Goal: Task Accomplishment & Management: Manage account settings

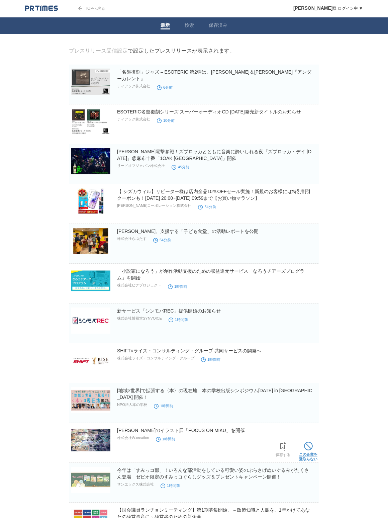
click at [309, 448] on span at bounding box center [308, 446] width 9 height 9
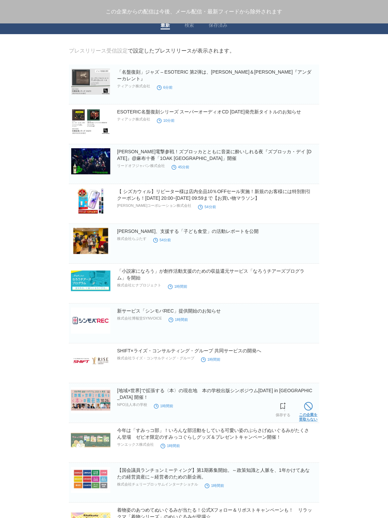
click at [309, 413] on link "この企業を 受取らない" at bounding box center [308, 410] width 18 height 21
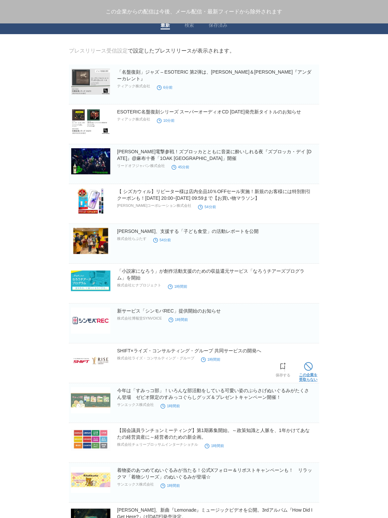
click at [303, 372] on link "この企業を 受取らない" at bounding box center [308, 370] width 18 height 21
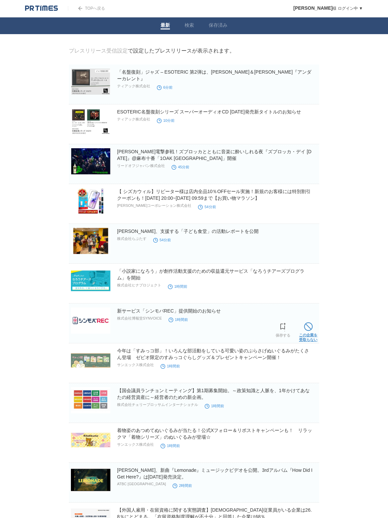
click at [311, 331] on span at bounding box center [308, 326] width 9 height 9
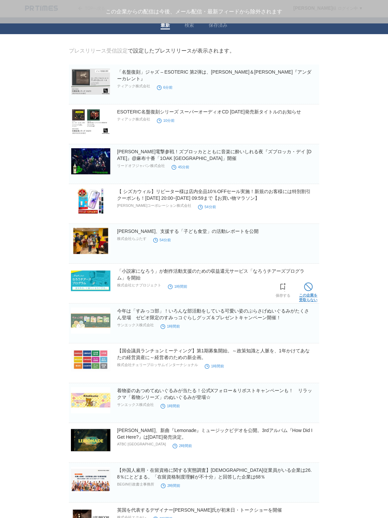
click at [305, 289] on span at bounding box center [308, 287] width 9 height 9
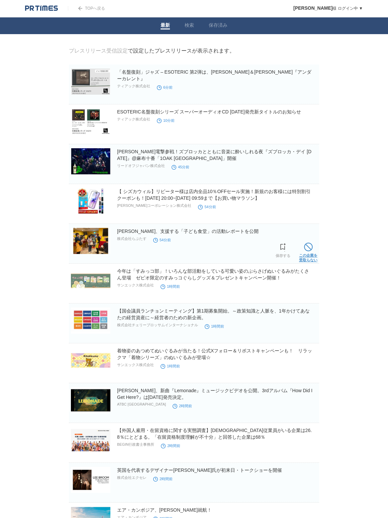
click at [301, 250] on link "この企業を 受取らない" at bounding box center [308, 251] width 18 height 21
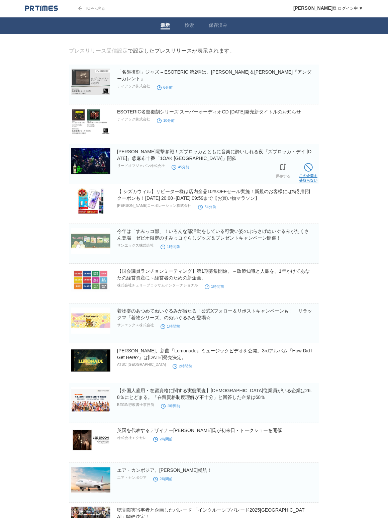
click at [302, 174] on link "この企業を 受取らない" at bounding box center [308, 171] width 18 height 21
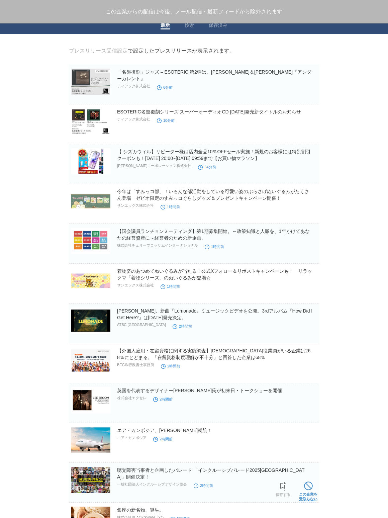
click at [308, 490] on span at bounding box center [308, 486] width 9 height 9
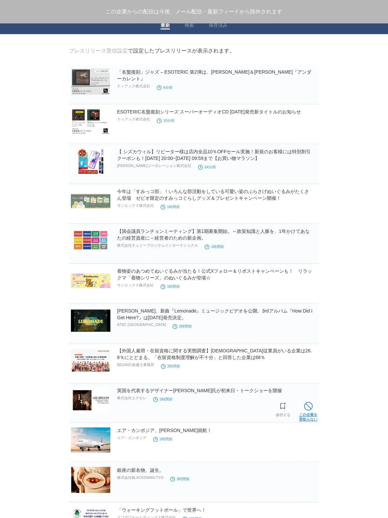
click at [310, 407] on span at bounding box center [308, 406] width 9 height 9
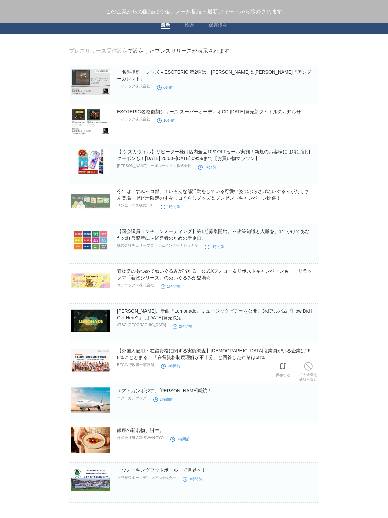
drag, startPoint x: 309, startPoint y: 369, endPoint x: 296, endPoint y: 375, distance: 13.9
click at [309, 369] on span at bounding box center [308, 366] width 9 height 9
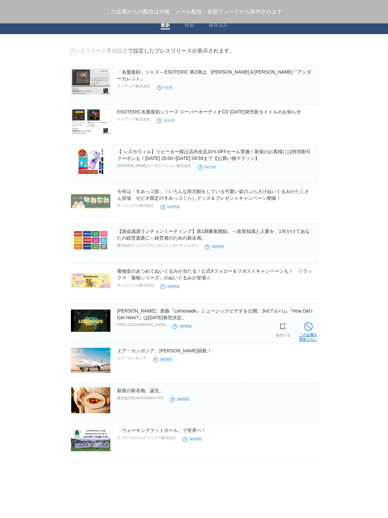
click at [307, 328] on span at bounding box center [308, 326] width 9 height 9
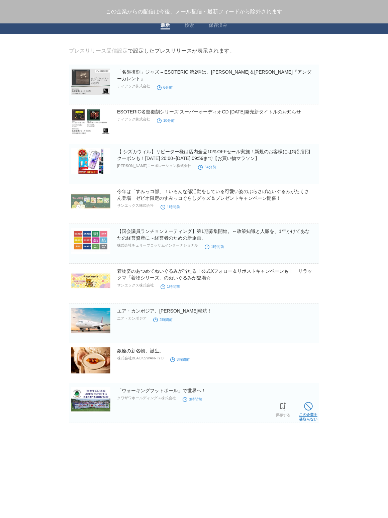
click at [306, 407] on span at bounding box center [308, 406] width 9 height 9
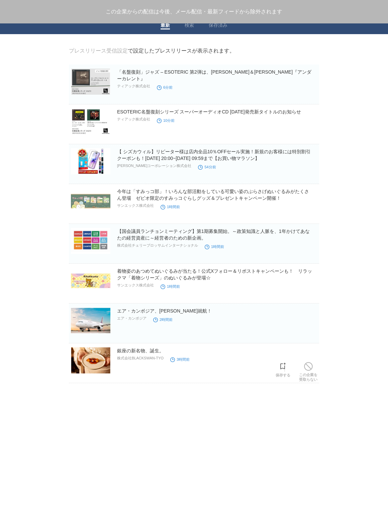
click at [308, 360] on div "銀座の新名物、誕生。 株式会社BLACKSWAN-TYO 3時間前" at bounding box center [217, 357] width 201 height 21
click at [307, 364] on span at bounding box center [308, 366] width 9 height 9
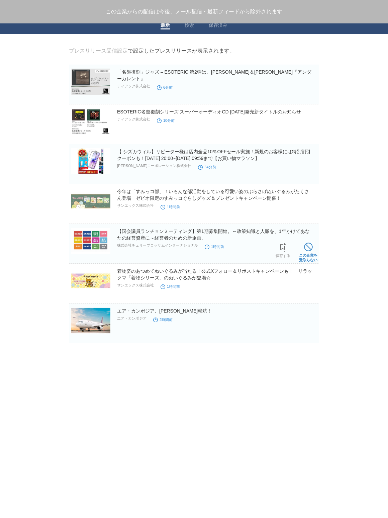
click at [305, 251] on span at bounding box center [308, 247] width 9 height 9
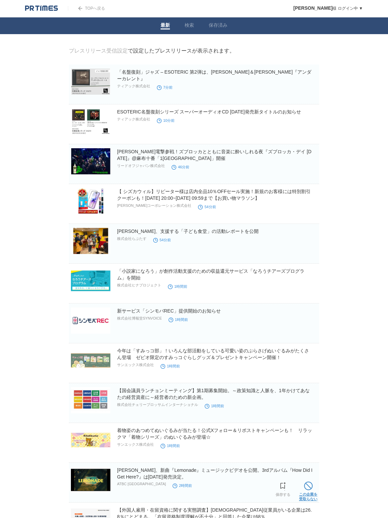
click at [306, 489] on span at bounding box center [308, 486] width 9 height 9
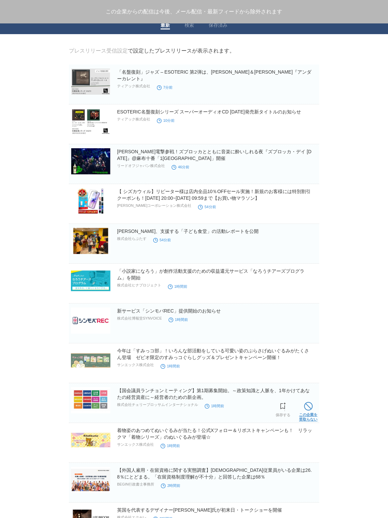
click at [311, 408] on span at bounding box center [308, 406] width 9 height 9
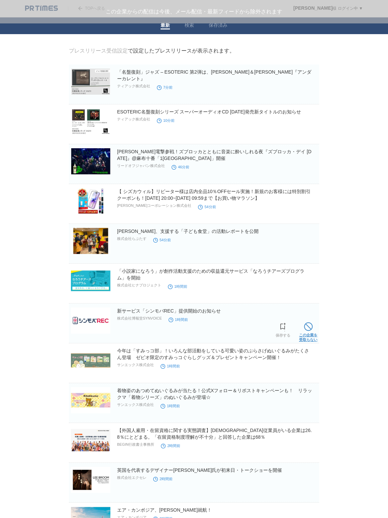
click at [315, 331] on link "この企業を 受取らない" at bounding box center [308, 331] width 18 height 21
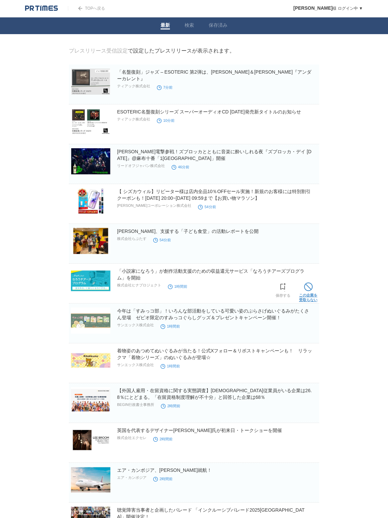
click at [308, 294] on link "この企業を 受取らない" at bounding box center [308, 291] width 18 height 21
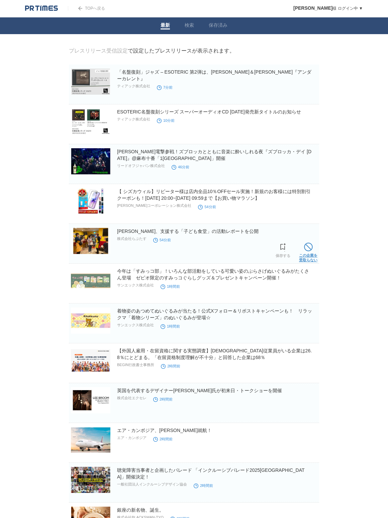
click at [310, 249] on span at bounding box center [308, 247] width 9 height 9
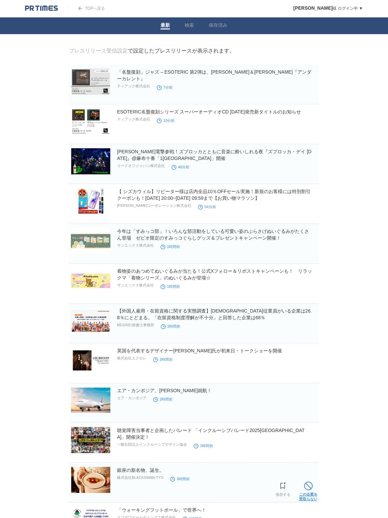
click at [305, 486] on span at bounding box center [308, 486] width 9 height 9
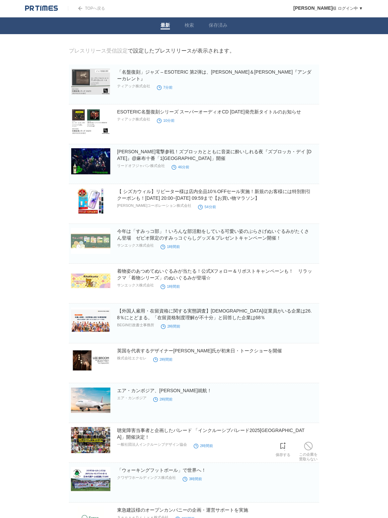
drag, startPoint x: 307, startPoint y: 450, endPoint x: 307, endPoint y: 445, distance: 5.0
click at [307, 450] on span at bounding box center [308, 446] width 9 height 9
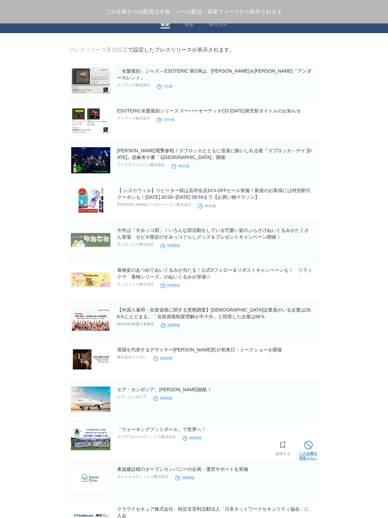
scroll to position [2, 0]
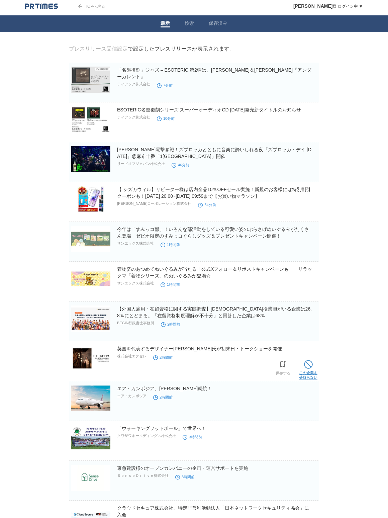
click at [308, 367] on span at bounding box center [308, 364] width 9 height 9
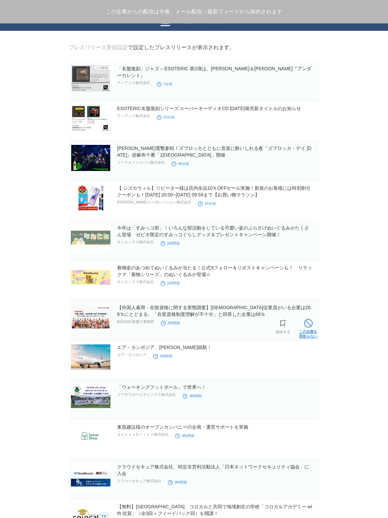
click at [313, 320] on span at bounding box center [308, 323] width 9 height 9
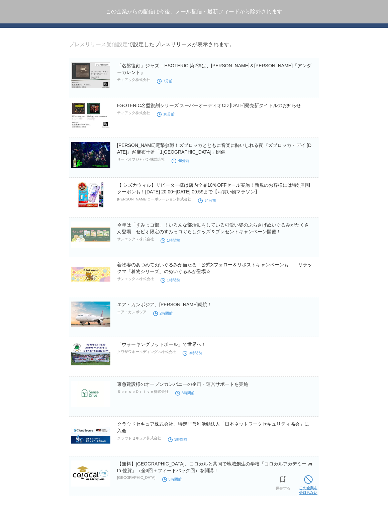
click at [312, 483] on span at bounding box center [308, 479] width 9 height 9
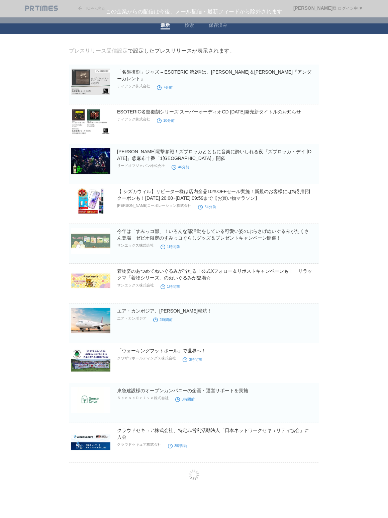
scroll to position [0, 0]
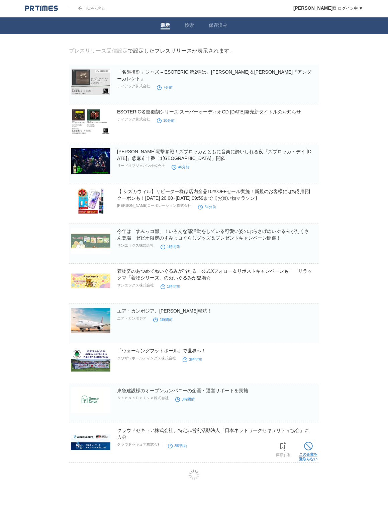
click at [310, 451] on span at bounding box center [308, 446] width 9 height 9
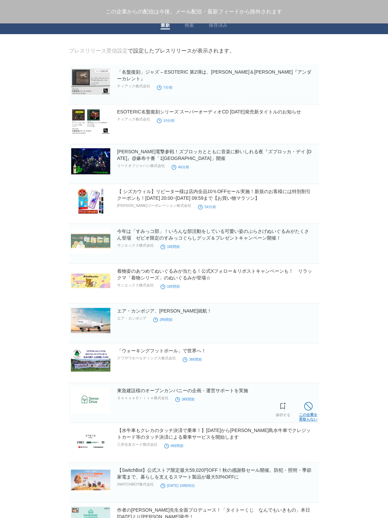
click at [305, 411] on span at bounding box center [308, 406] width 9 height 9
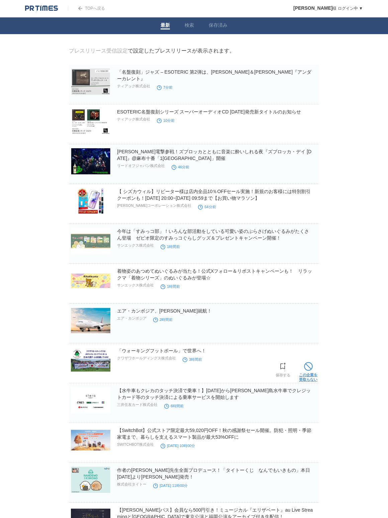
click at [305, 370] on span at bounding box center [308, 366] width 9 height 9
